Goal: Navigation & Orientation: Find specific page/section

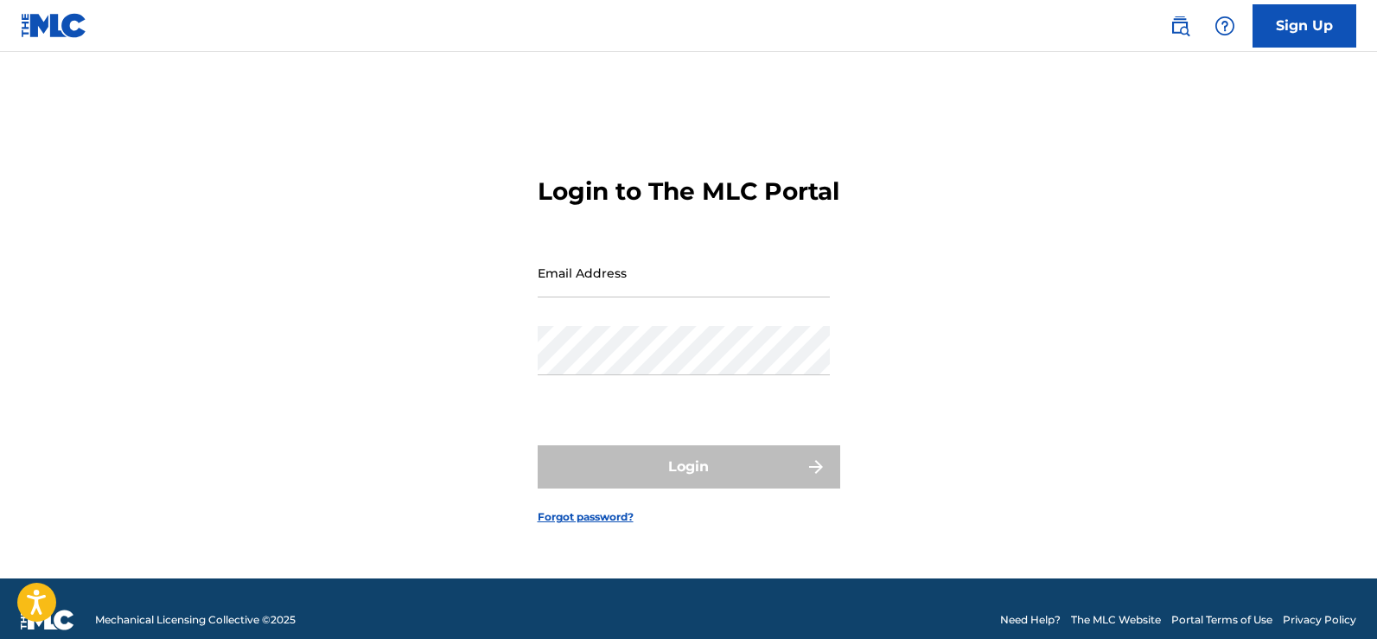
drag, startPoint x: 0, startPoint y: 0, endPoint x: 678, endPoint y: 293, distance: 739.0
click at [678, 293] on input "Email Address" at bounding box center [684, 272] width 292 height 49
type input "[EMAIL_ADDRESS][DOMAIN_NAME]"
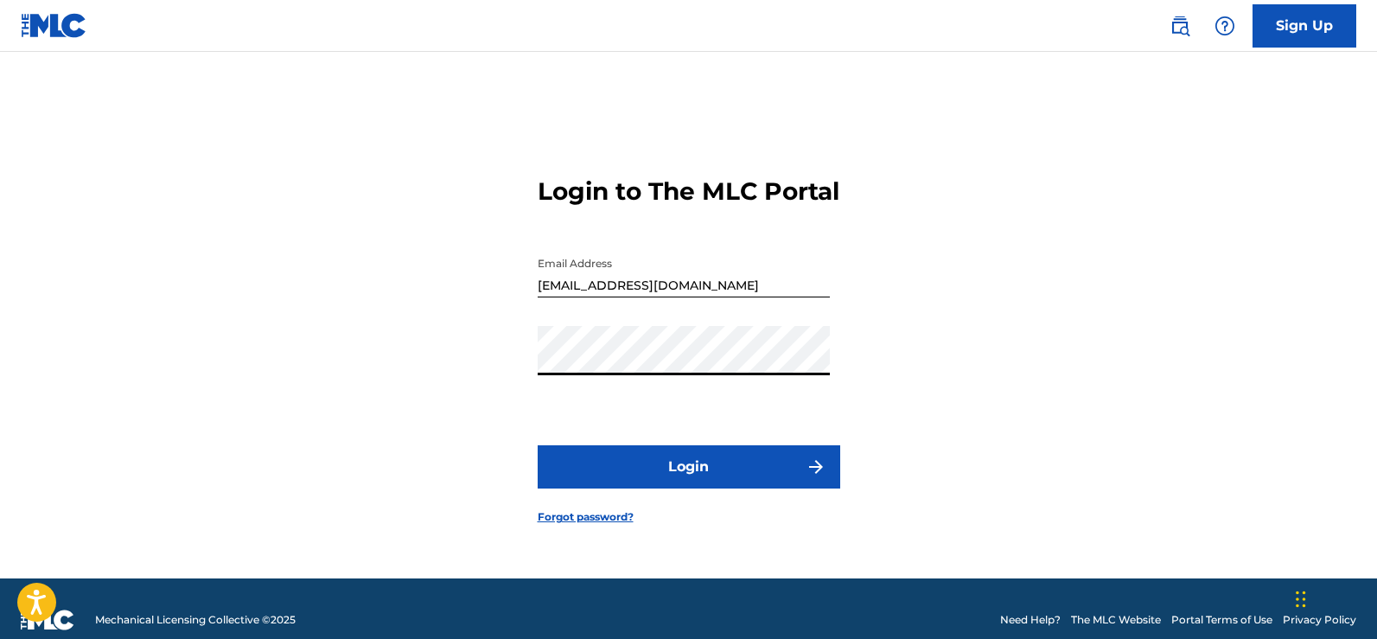
click at [819, 477] on img "submit" at bounding box center [816, 466] width 21 height 21
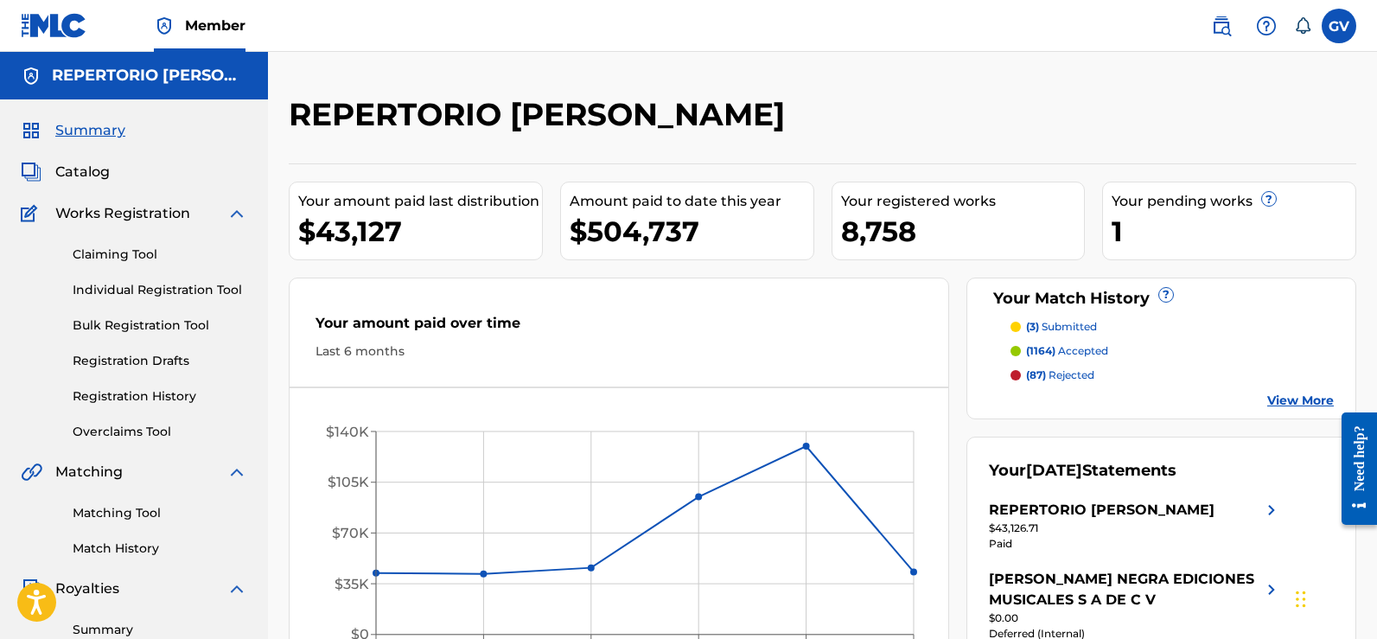
click at [79, 164] on span "Catalog" at bounding box center [82, 172] width 54 height 21
